Goal: Book appointment/travel/reservation

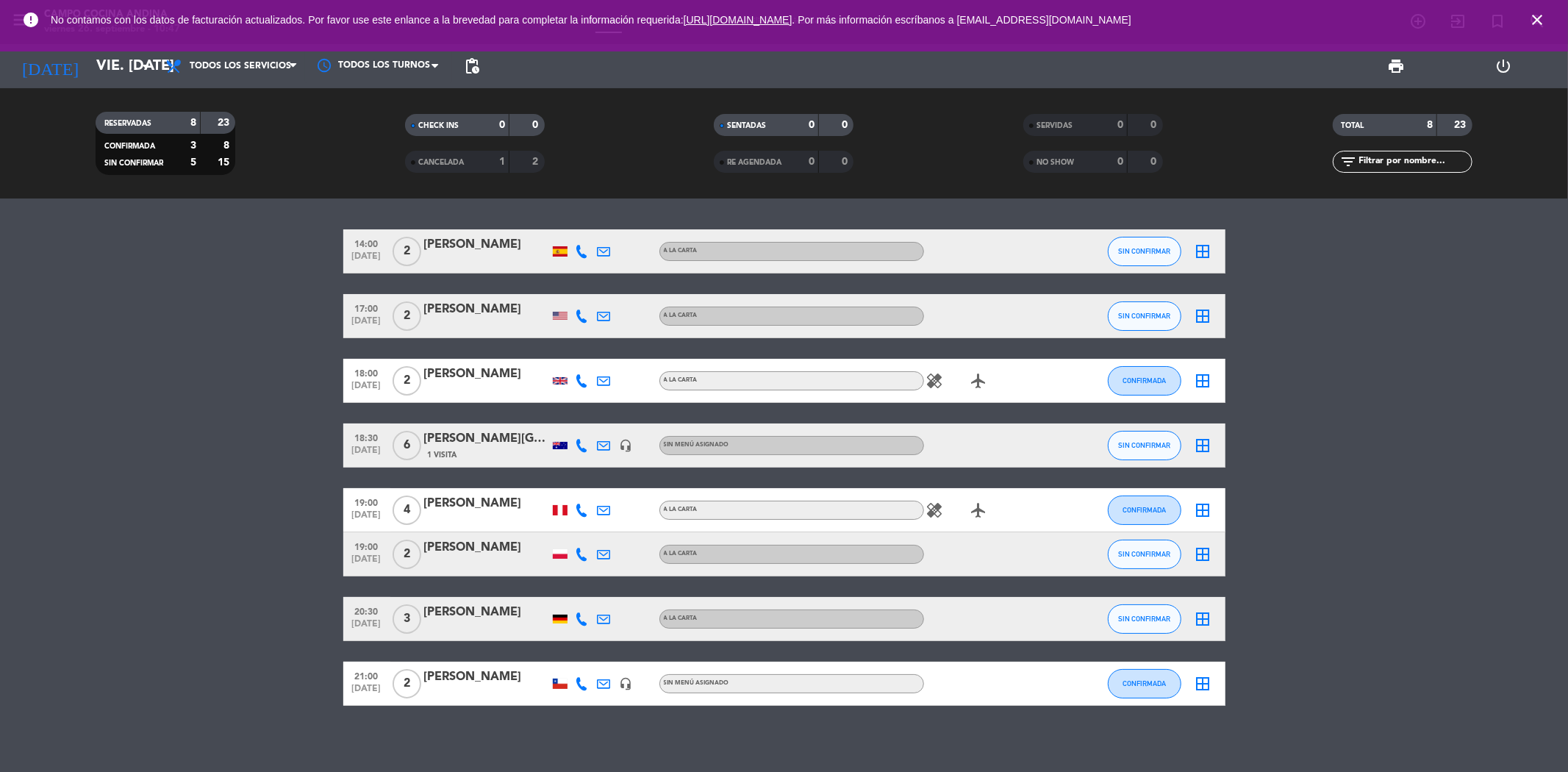
click at [1541, 18] on icon "close" at bounding box center [1538, 20] width 18 height 18
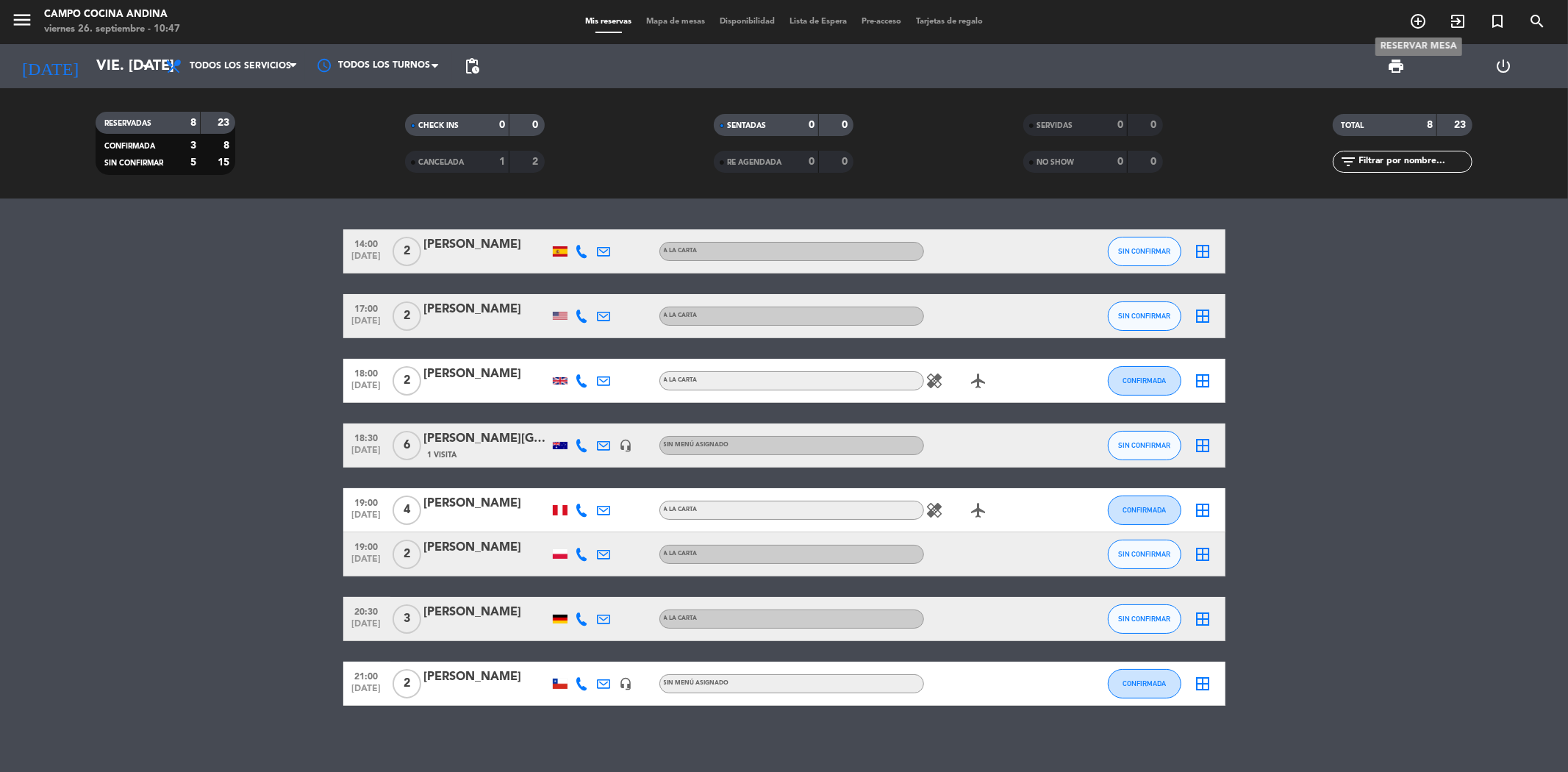
click at [1418, 17] on icon "add_circle_outline" at bounding box center [1418, 22] width 18 height 18
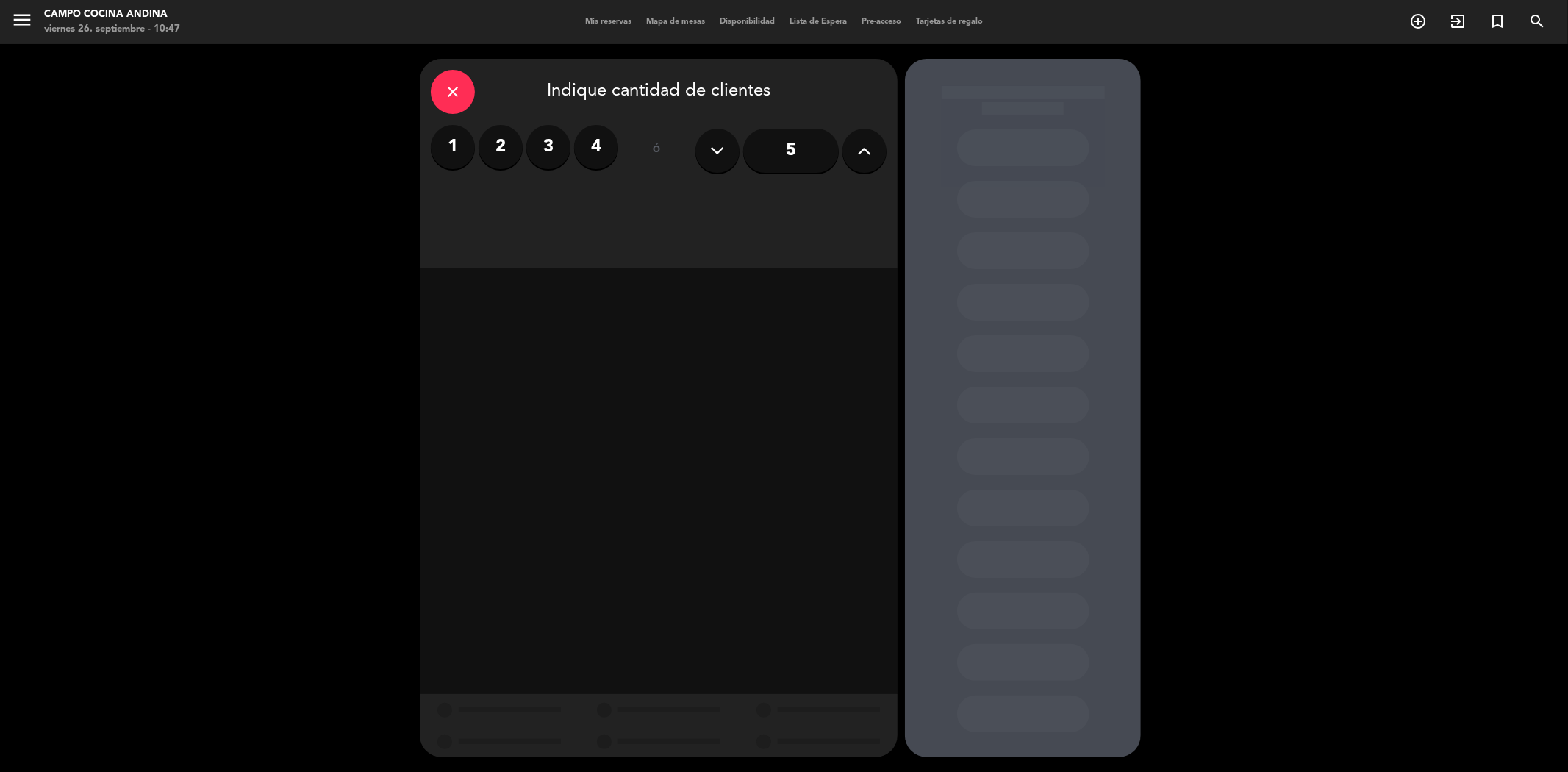
click at [871, 149] on icon at bounding box center [865, 151] width 14 height 22
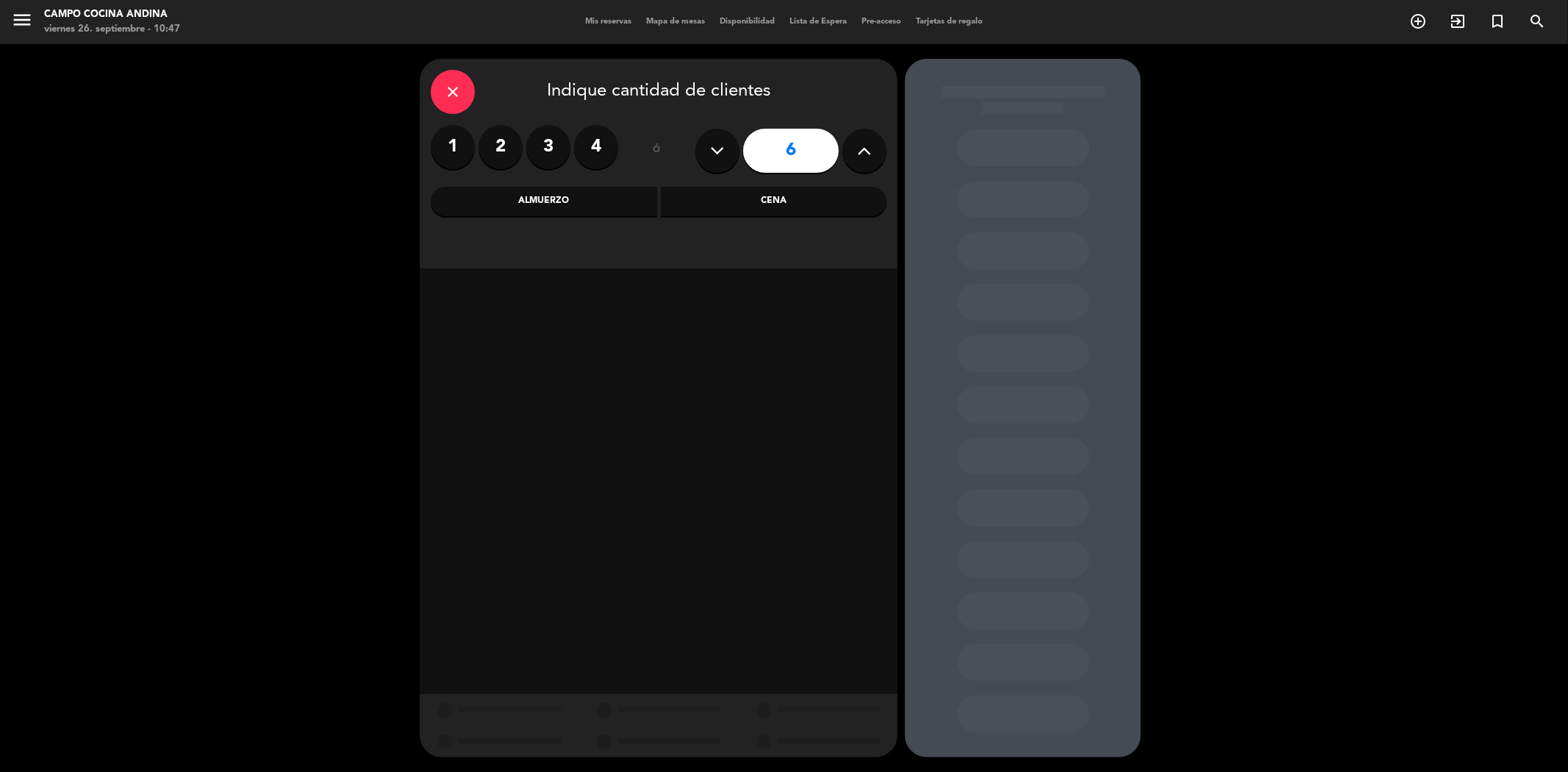
click at [604, 204] on div "Almuerzo" at bounding box center [544, 201] width 226 height 30
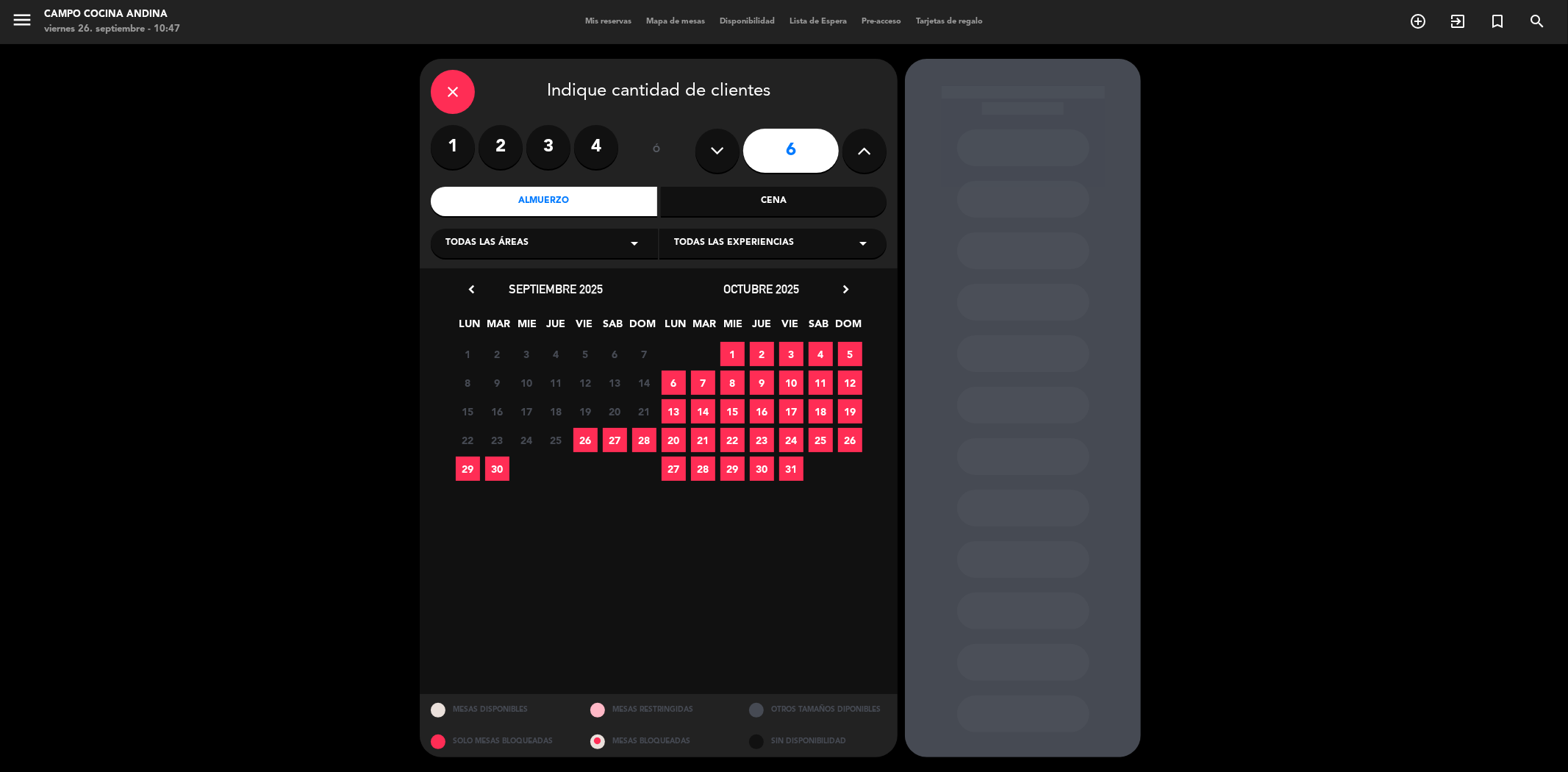
click at [577, 434] on span "26" at bounding box center [586, 440] width 24 height 24
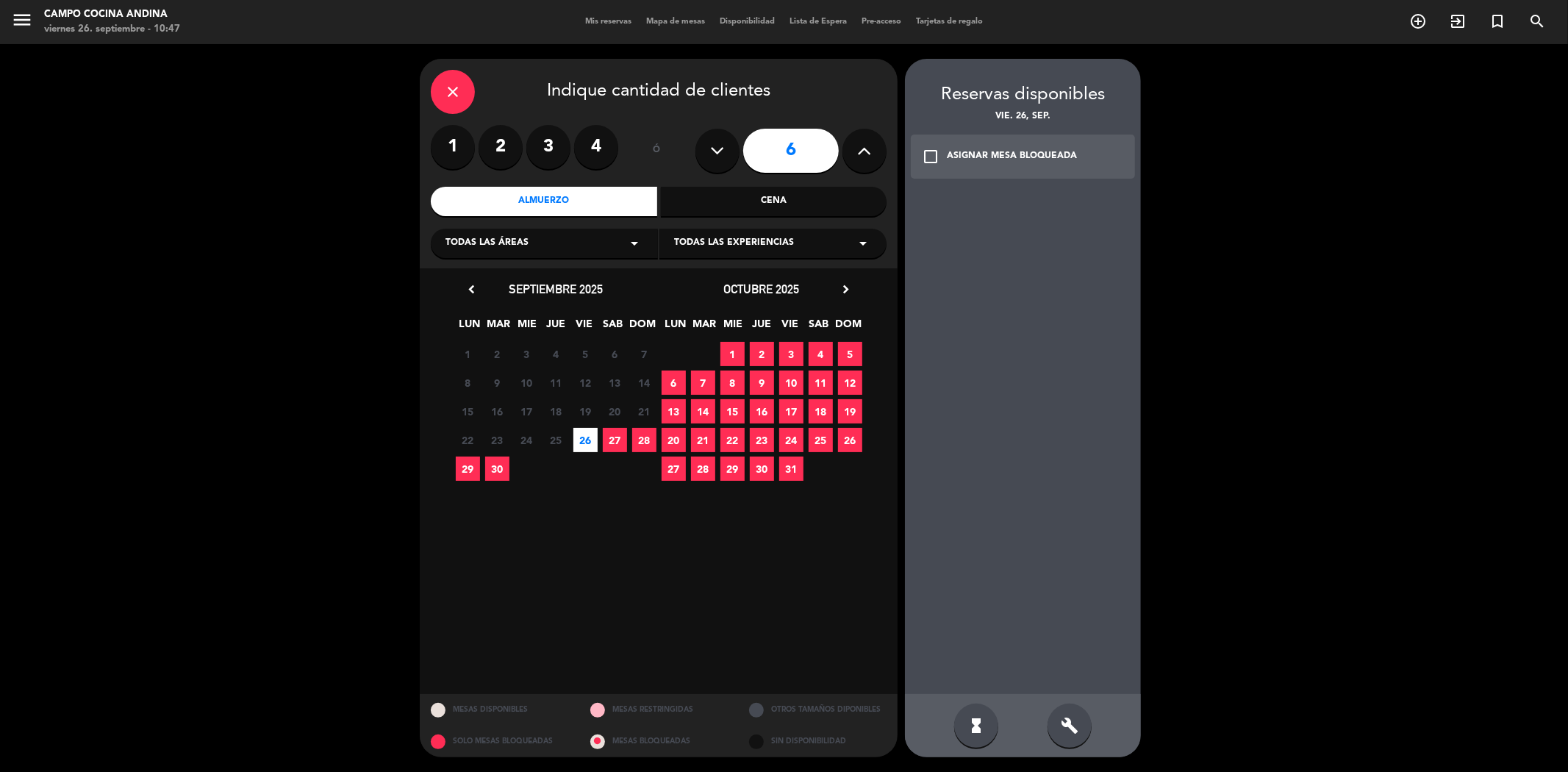
drag, startPoint x: 934, startPoint y: 158, endPoint x: 1010, endPoint y: 255, distance: 123.2
click at [932, 158] on icon "check_box_outline_blank" at bounding box center [931, 157] width 18 height 18
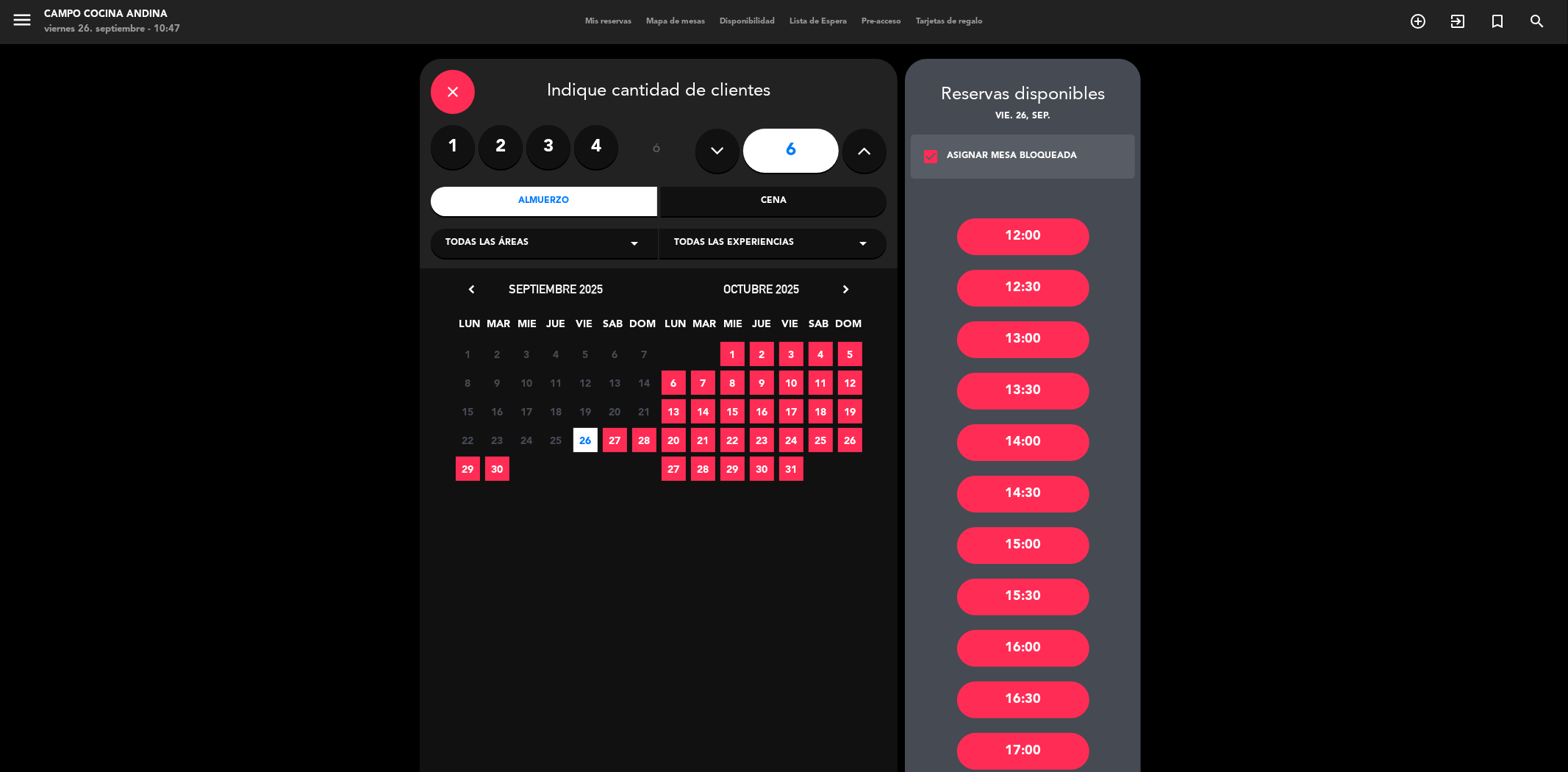
click at [1031, 386] on div "13:30" at bounding box center [1023, 391] width 132 height 37
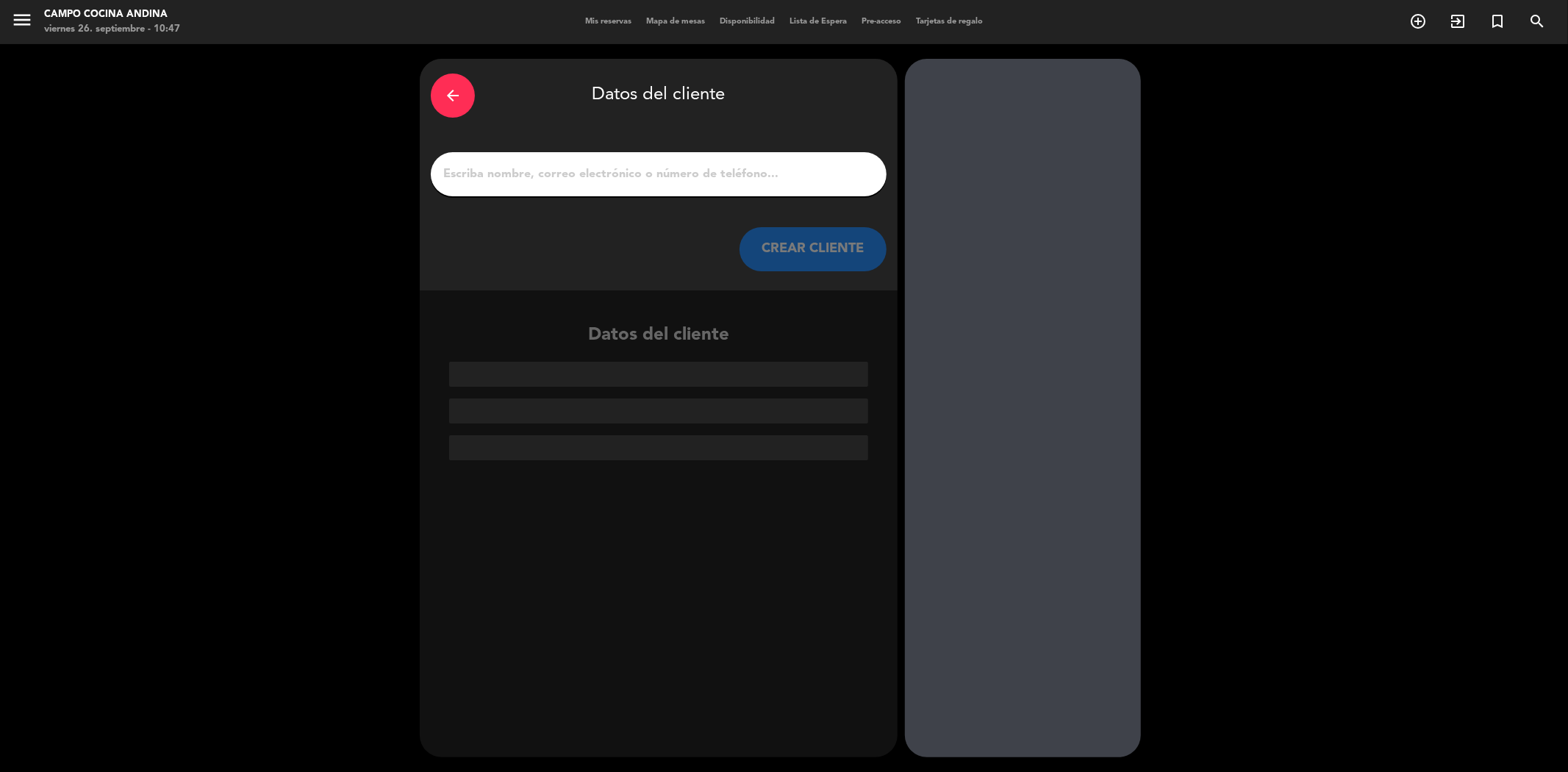
click at [600, 170] on input "1" at bounding box center [658, 174] width 434 height 21
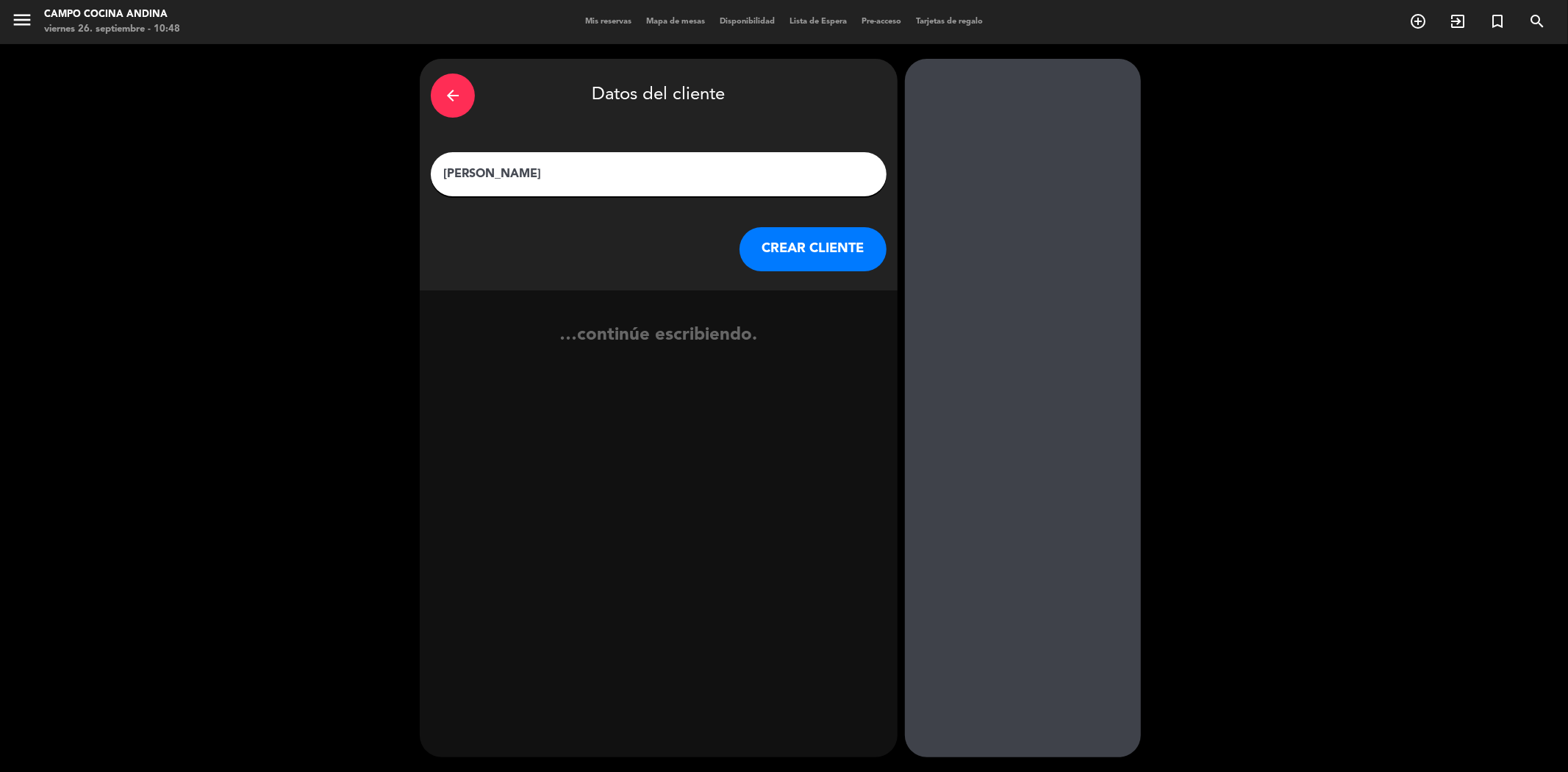
type input "[PERSON_NAME]"
click at [804, 251] on button "CREAR CLIENTE" at bounding box center [814, 249] width 147 height 44
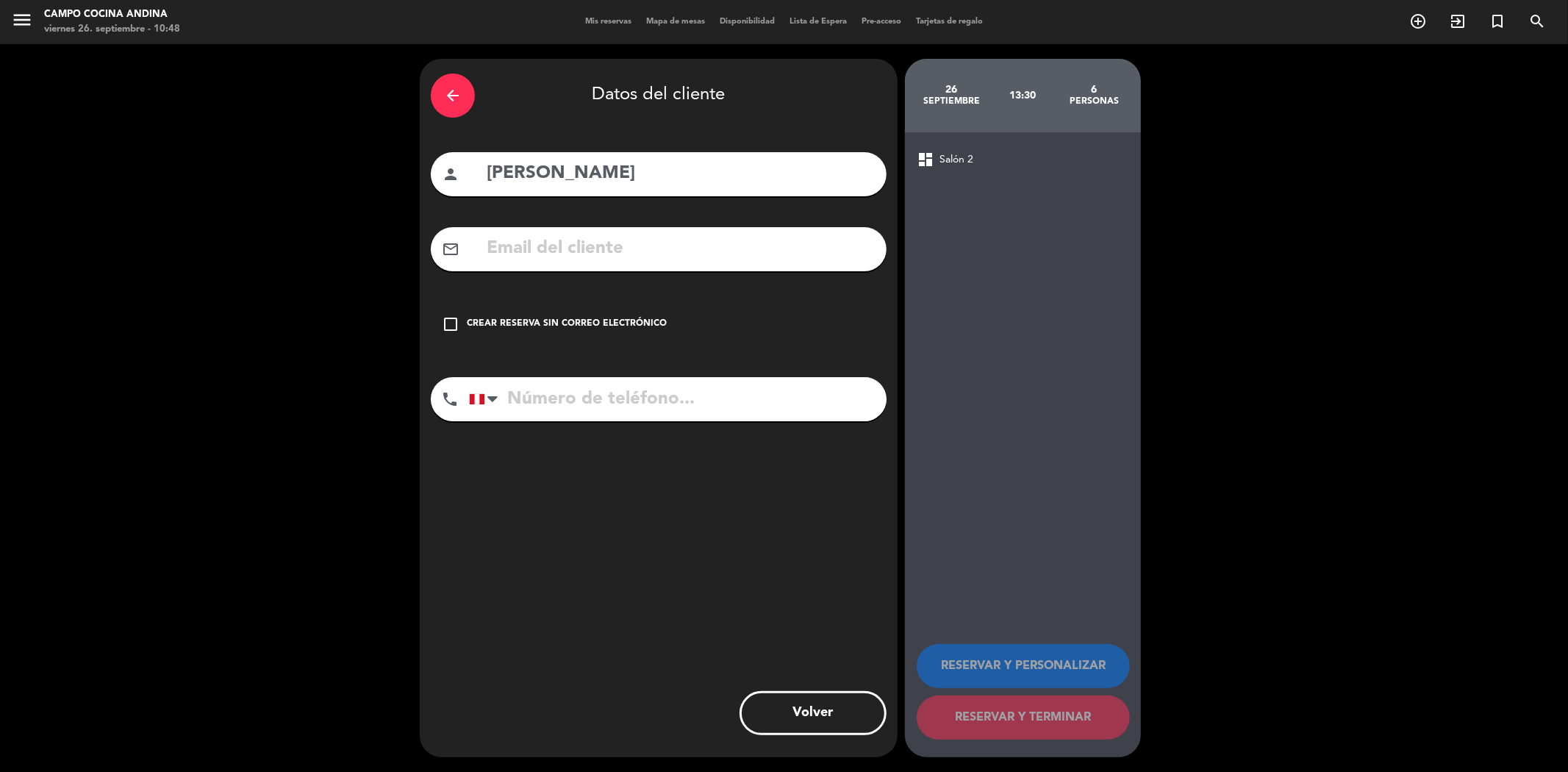
click at [456, 319] on icon "check_box_outline_blank" at bounding box center [450, 324] width 18 height 18
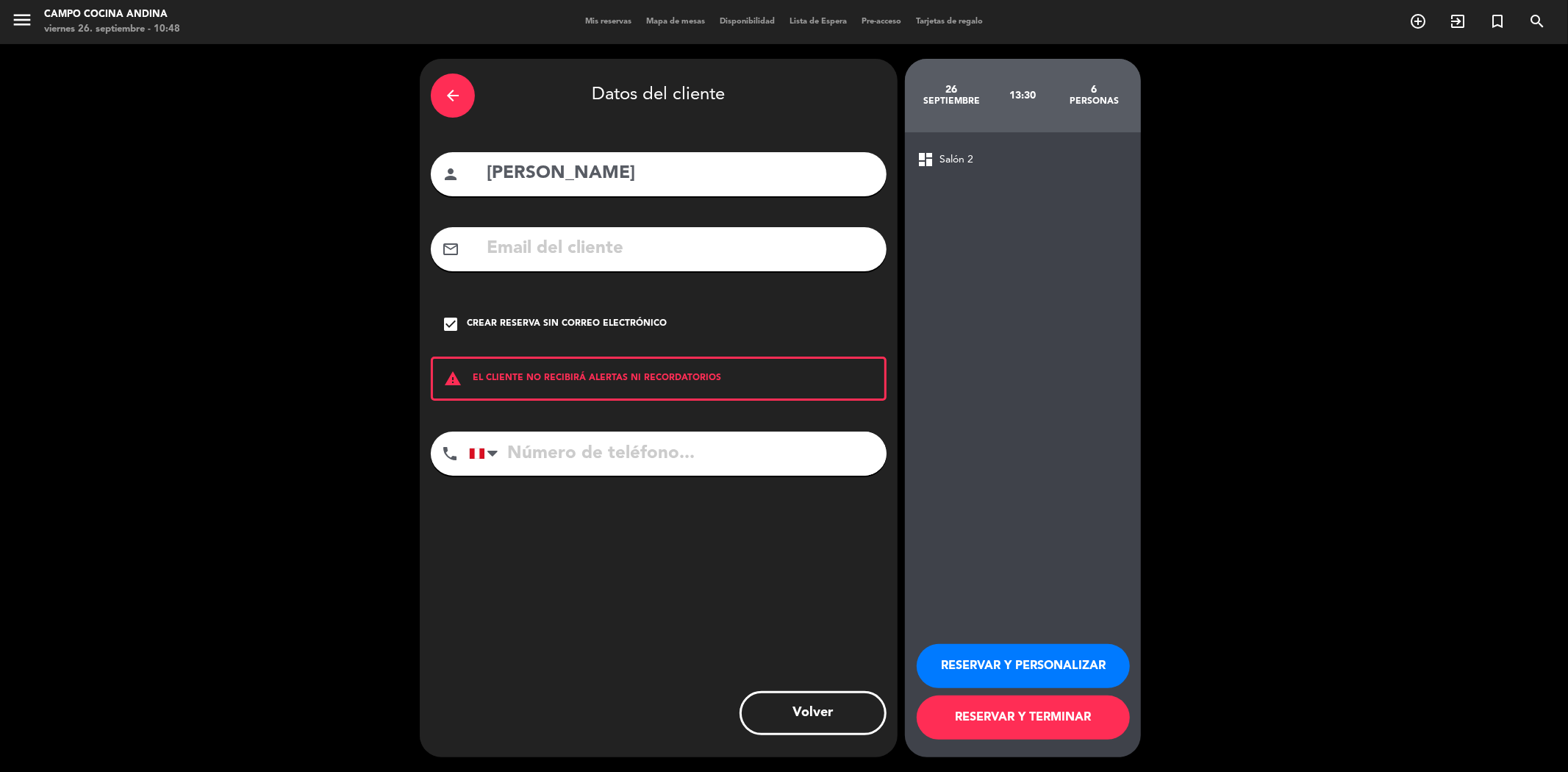
click at [526, 444] on input "tel" at bounding box center [678, 453] width 418 height 44
type input "992504328"
click at [969, 710] on button "RESERVAR Y TERMINAR" at bounding box center [1023, 717] width 214 height 44
